Goal: Task Accomplishment & Management: Manage account settings

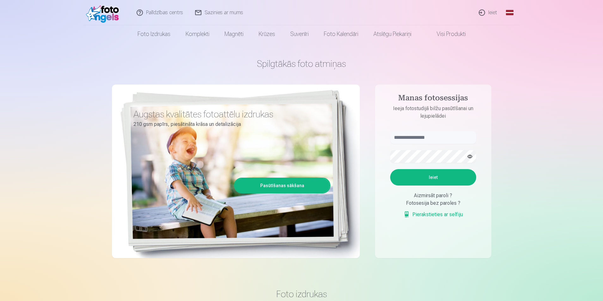
click at [485, 12] on link "Ieiet" at bounding box center [488, 12] width 30 height 25
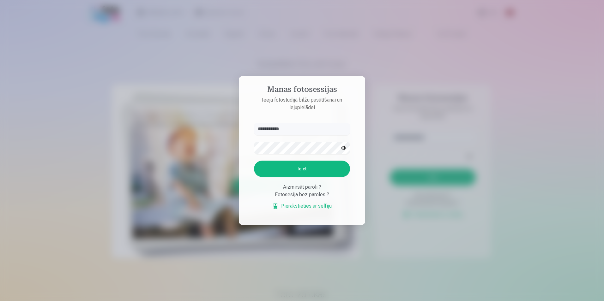
type input "**********"
click at [306, 173] on button "Ieiet" at bounding box center [302, 169] width 96 height 16
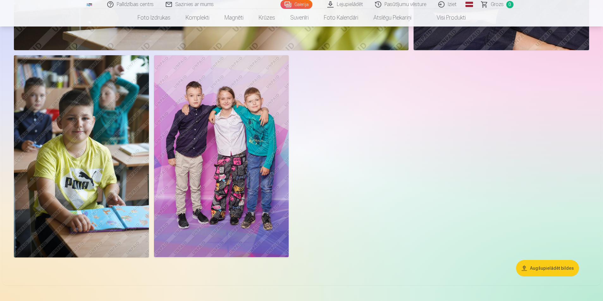
scroll to position [3444, 0]
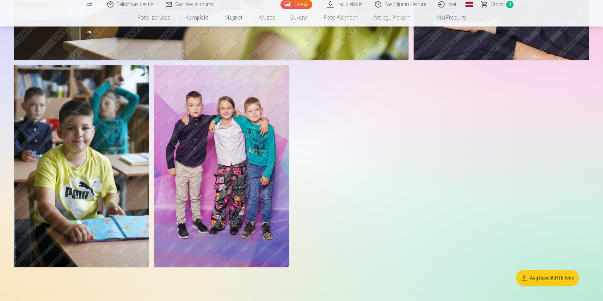
click at [190, 225] on img at bounding box center [221, 166] width 135 height 202
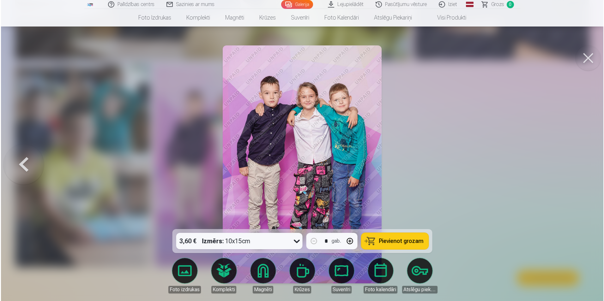
scroll to position [3453, 0]
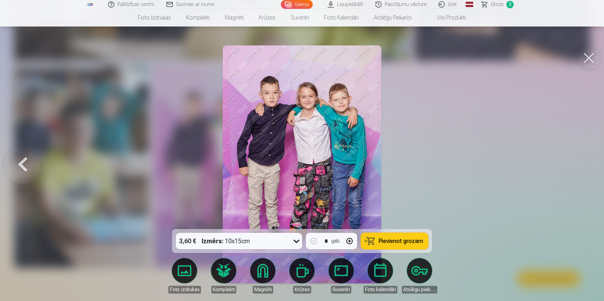
click at [467, 194] on div at bounding box center [302, 150] width 604 height 301
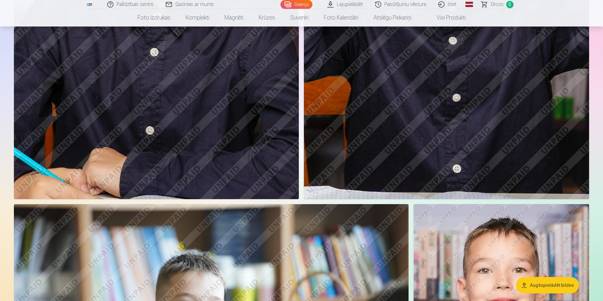
scroll to position [3002, 0]
